Goal: Find specific page/section: Find specific page/section

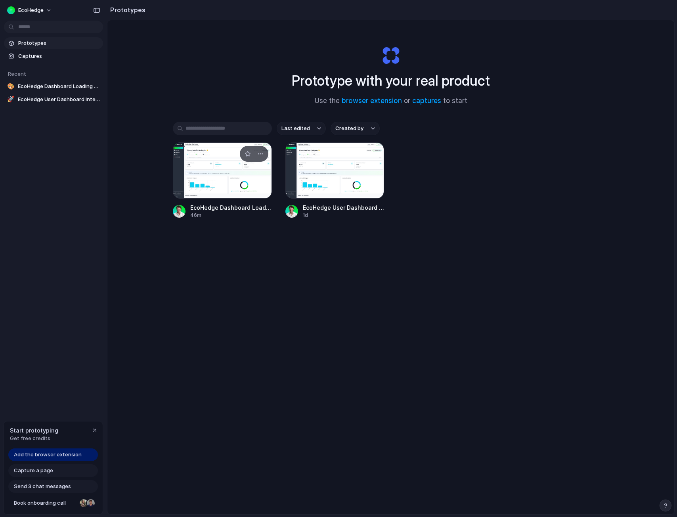
click at [241, 205] on span "EcoHedge Dashboard Loading Animation" at bounding box center [231, 207] width 82 height 8
click at [226, 182] on div at bounding box center [222, 170] width 99 height 56
